Goal: Download file/media

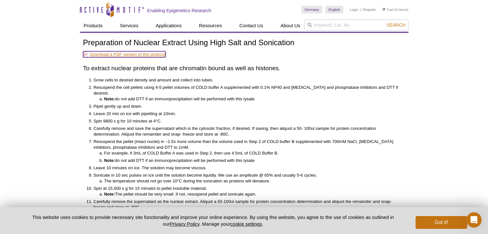
click at [148, 53] on link "Download a PDF version of this protocol" at bounding box center [124, 54] width 83 height 6
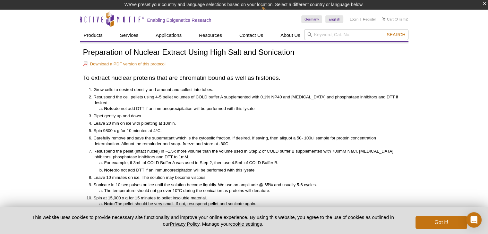
scroll to position [10, 0]
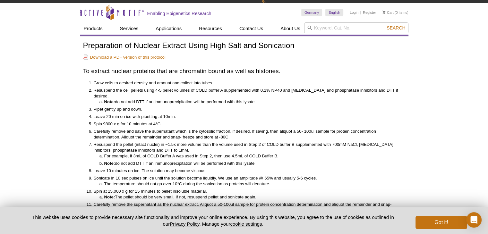
click at [21, 95] on div "Active Motif Logo Enabling Epigenetics Research 0 Search Skip to content Active…" at bounding box center [244, 176] width 488 height 347
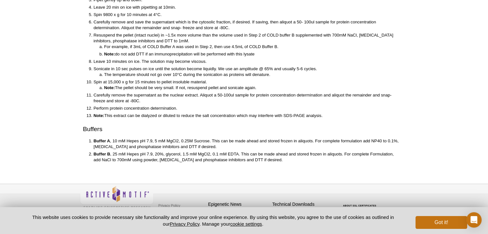
scroll to position [107, 0]
